Goal: Check status: Check status

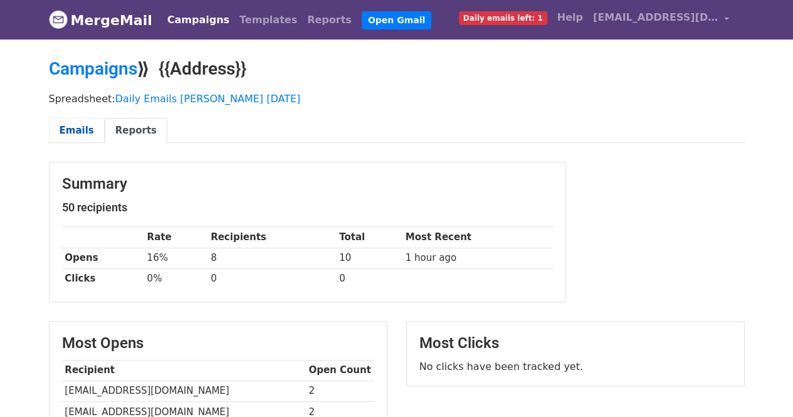
click at [88, 130] on link "Emails" at bounding box center [77, 131] width 56 height 26
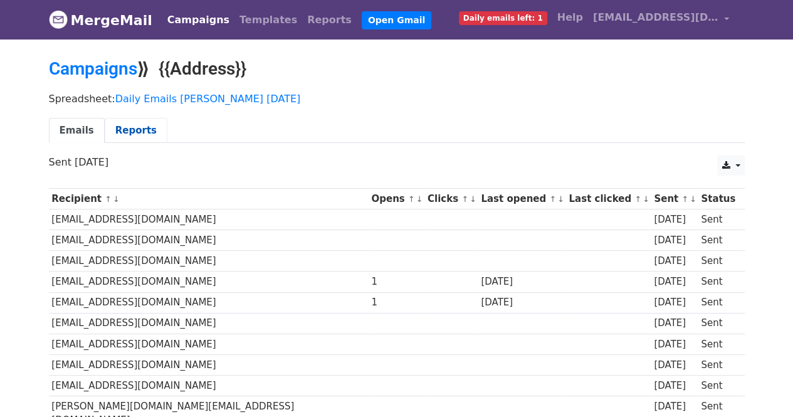
click at [116, 127] on link "Reports" at bounding box center [136, 131] width 63 height 26
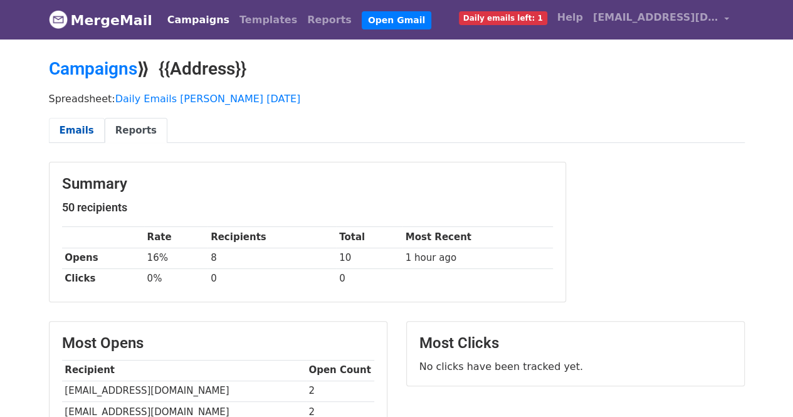
click at [80, 131] on link "Emails" at bounding box center [77, 131] width 56 height 26
